Goal: Check status: Check status

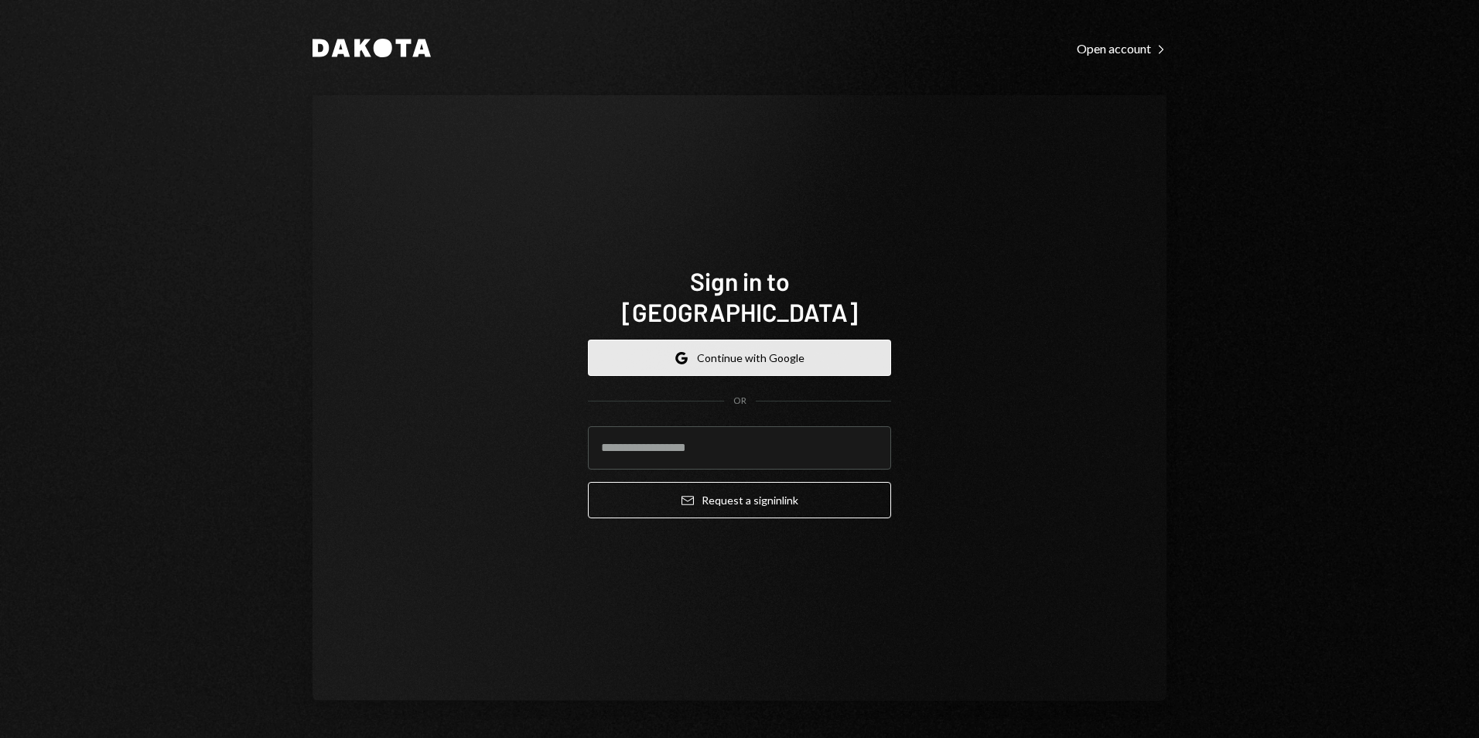
click at [721, 340] on button "Google Continue with Google" at bounding box center [739, 358] width 303 height 36
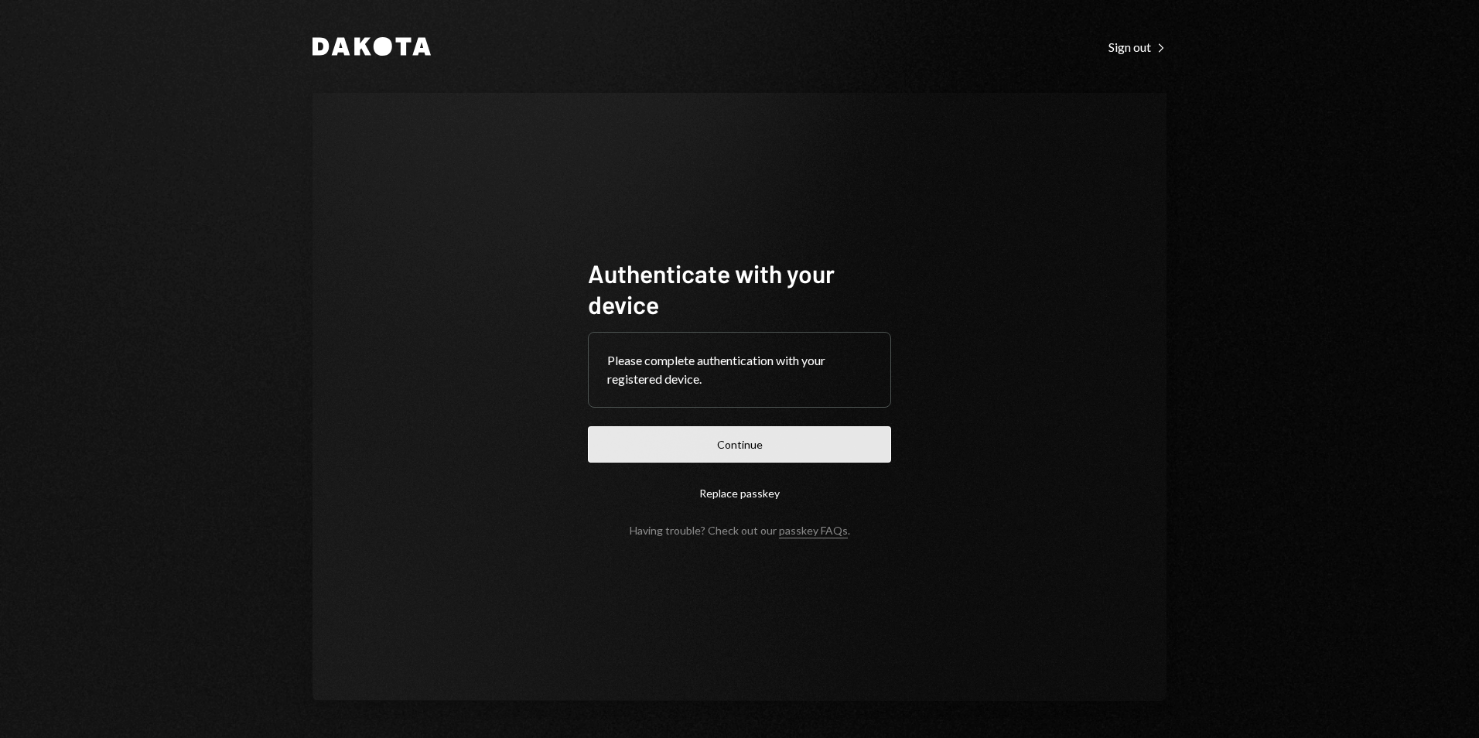
click at [730, 445] on button "Continue" at bounding box center [739, 444] width 303 height 36
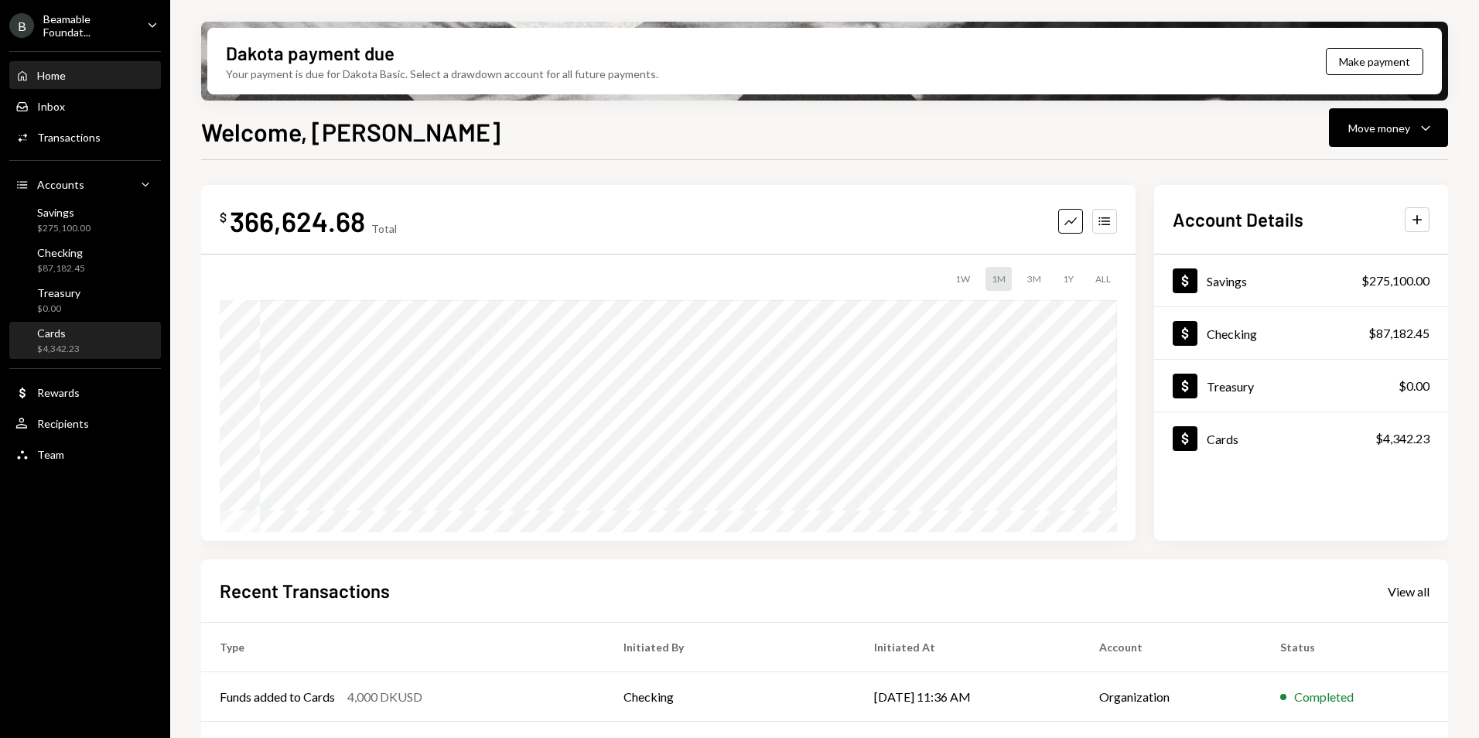
click at [91, 354] on div "Cards $4,342.23" at bounding box center [84, 341] width 139 height 29
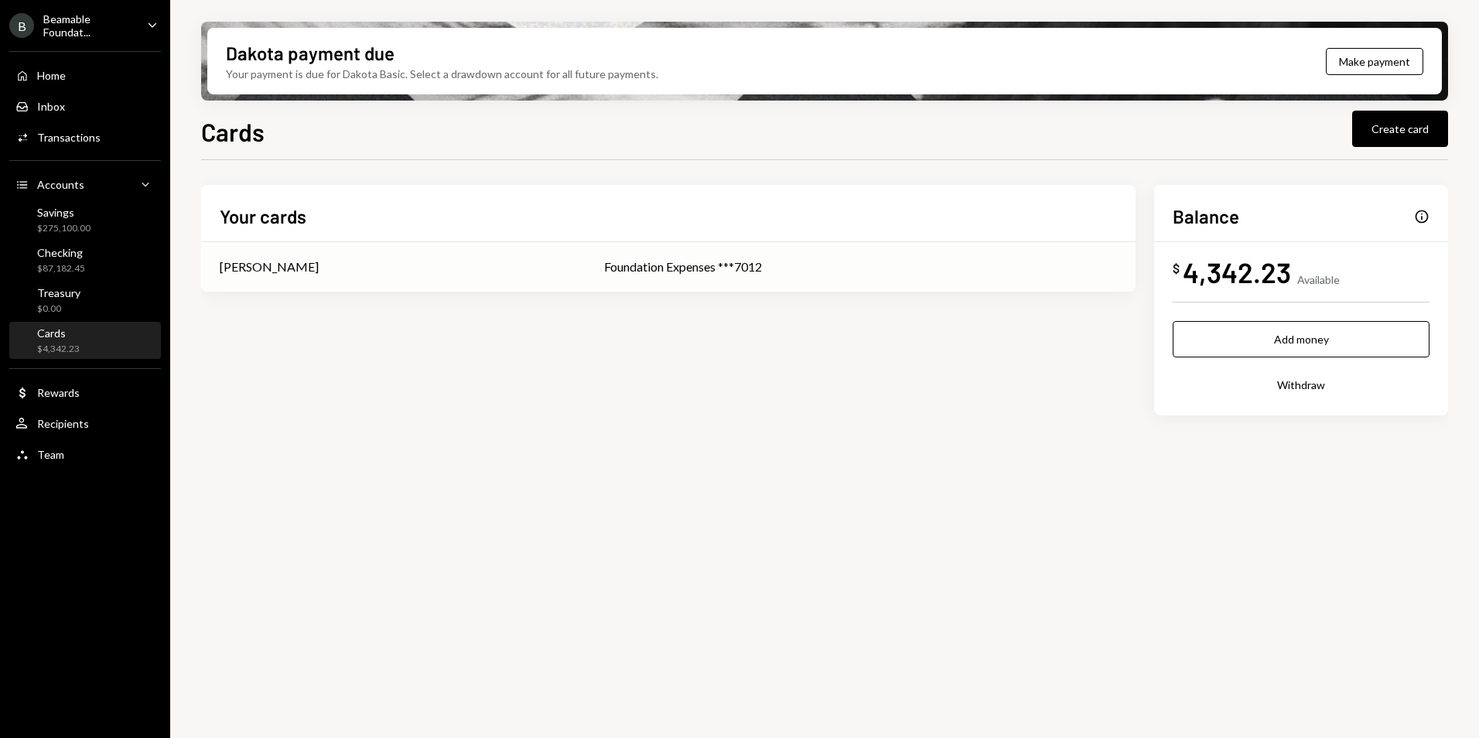
click at [654, 268] on div "Foundation Expenses ***7012" at bounding box center [860, 267] width 513 height 19
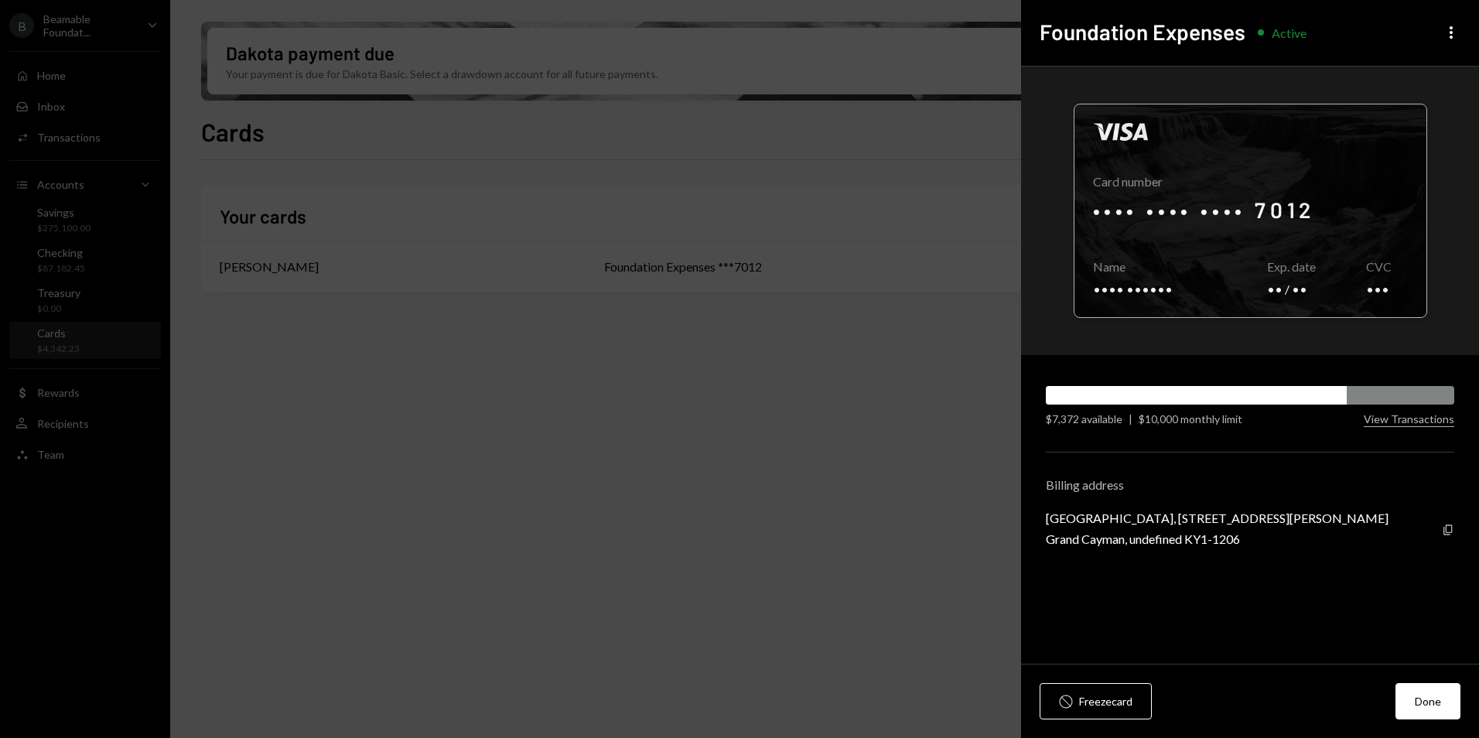
click at [1334, 213] on div at bounding box center [1251, 210] width 352 height 213
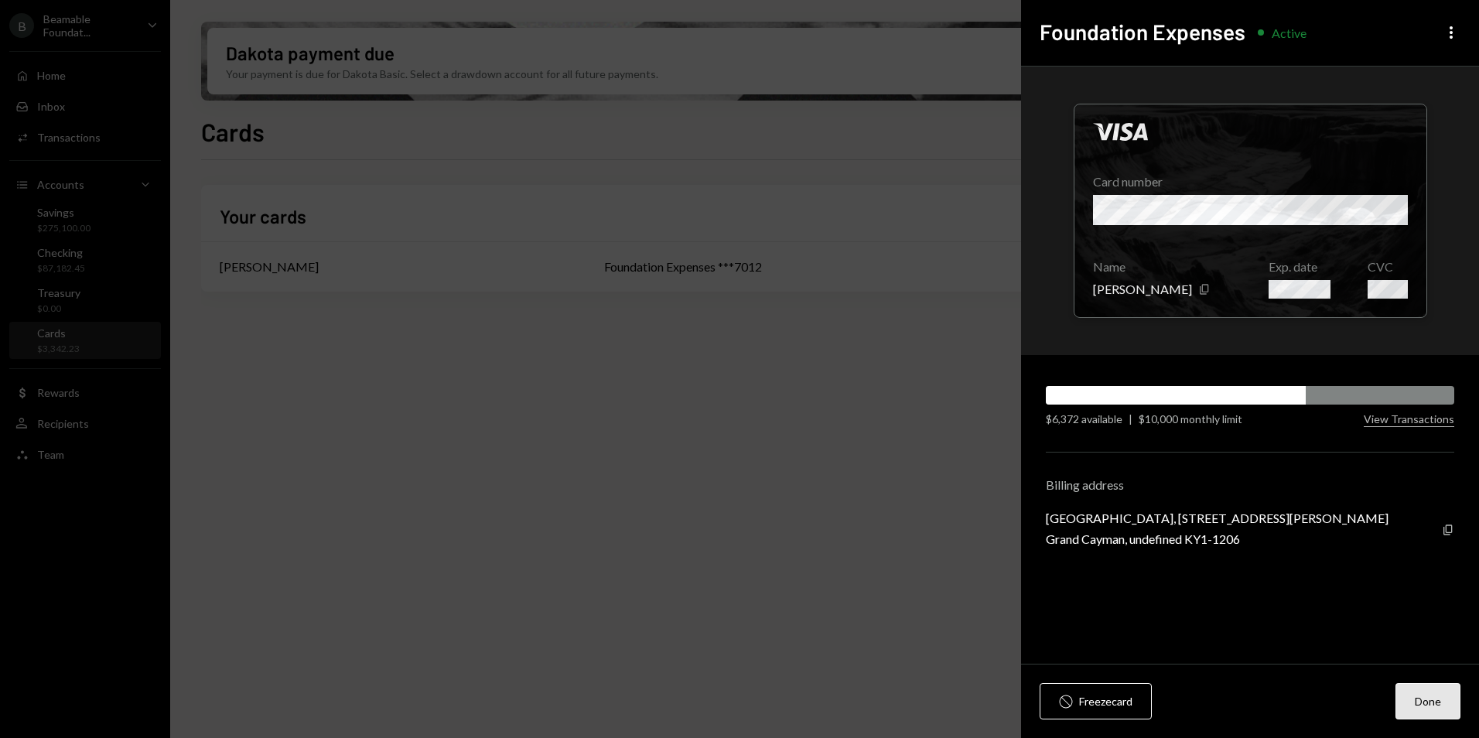
click at [1455, 700] on button "Done" at bounding box center [1428, 701] width 65 height 36
